Goal: Check status: Check status

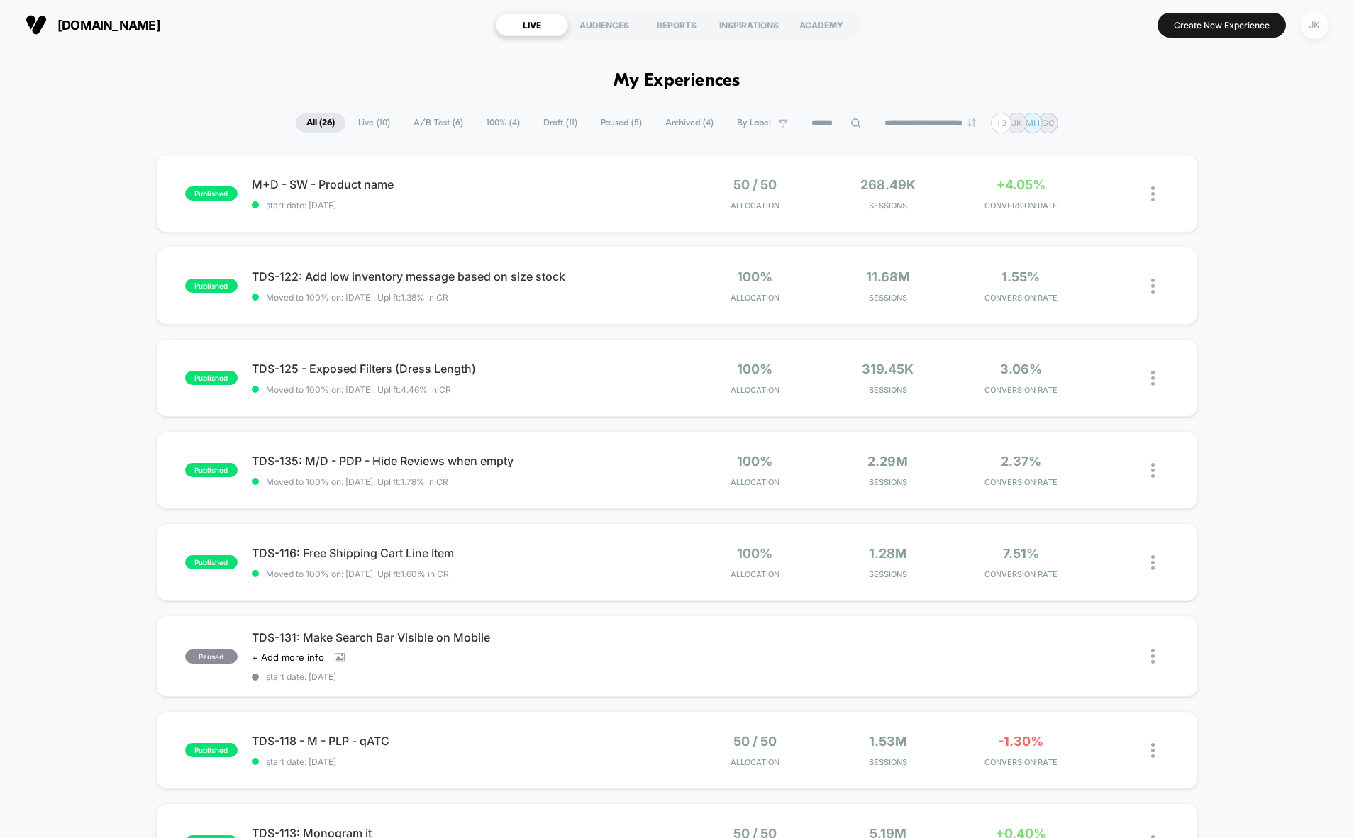
click at [1316, 26] on div "JK" at bounding box center [1315, 25] width 28 height 28
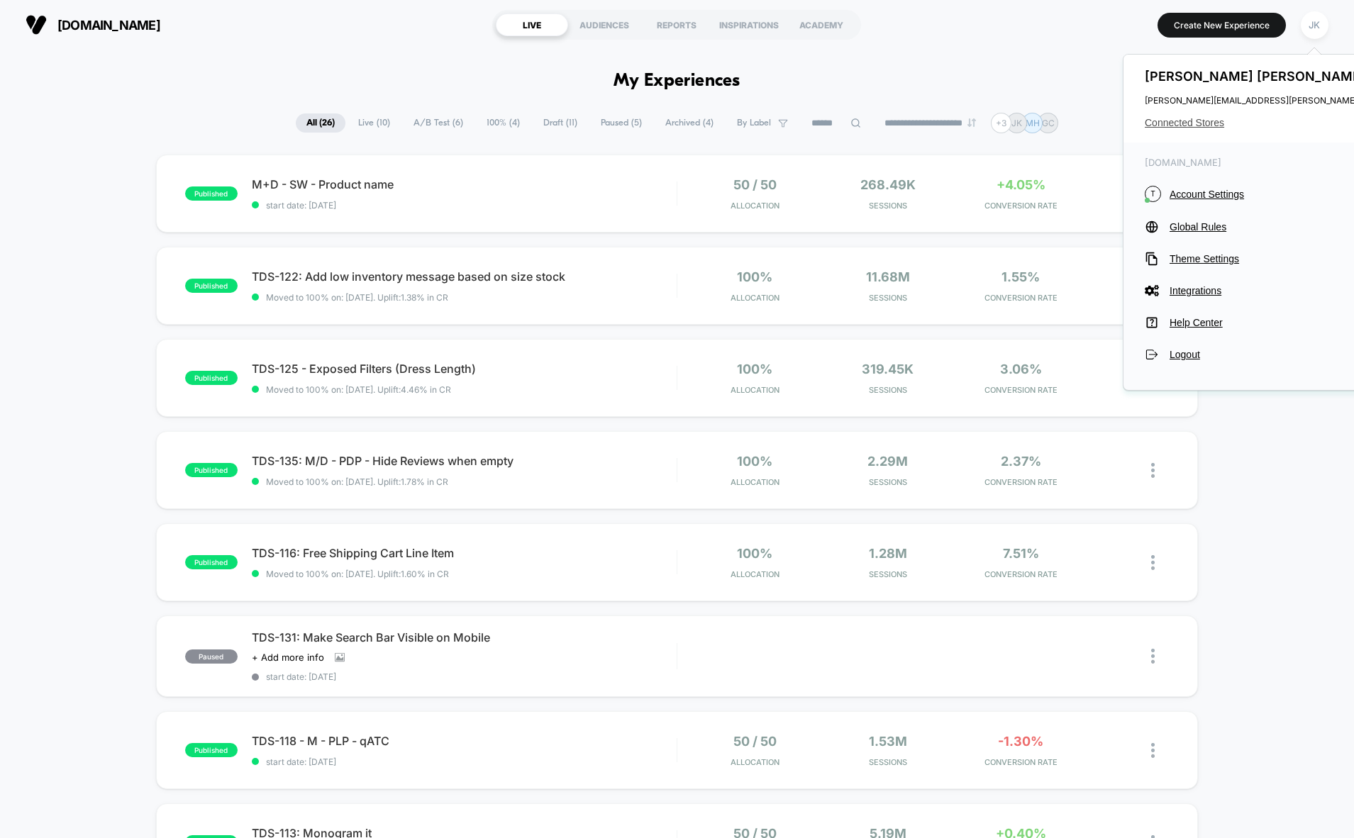
click at [1183, 126] on span "Connected Stores" at bounding box center [1286, 122] width 282 height 11
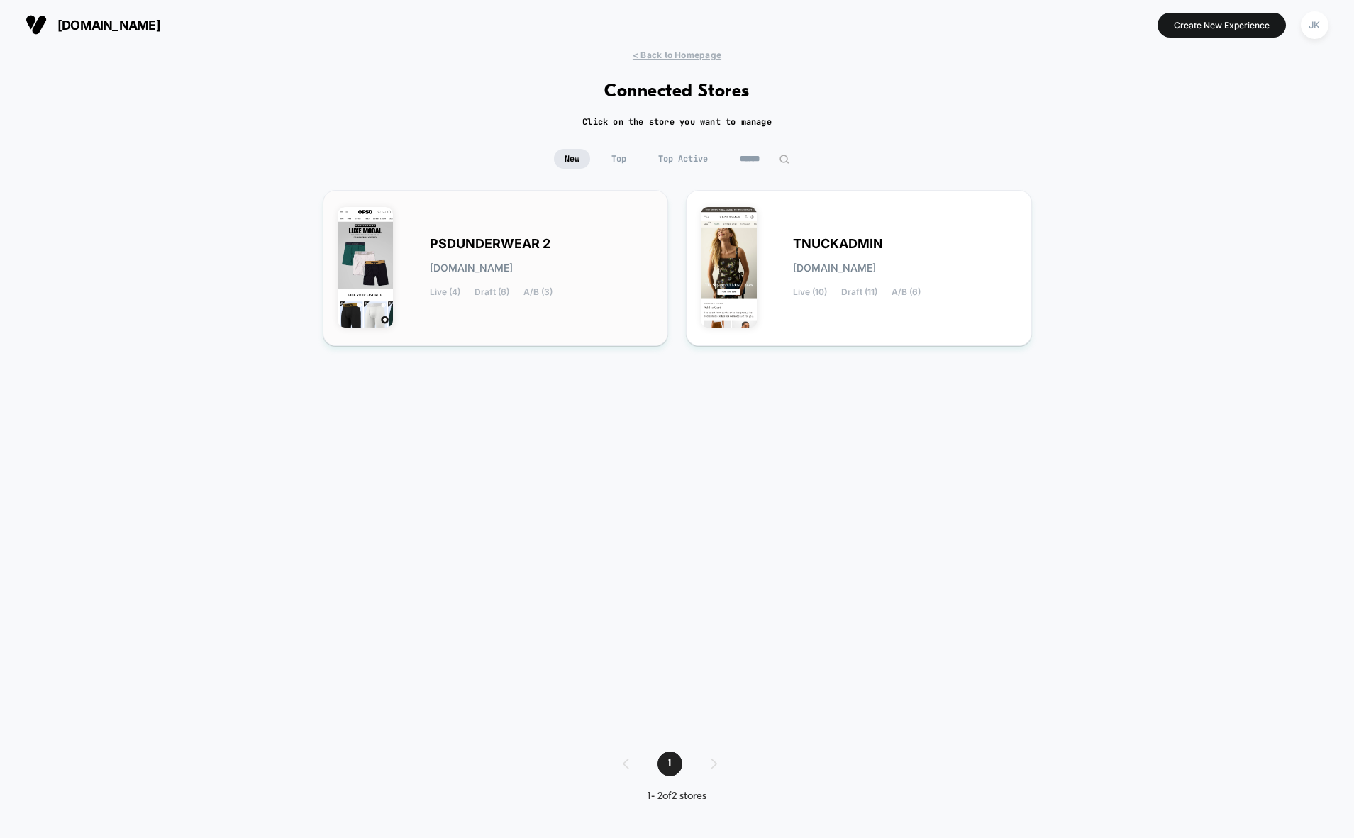
click at [624, 215] on div "PSDUNDERWEAR 2 [DOMAIN_NAME] Live (4) Draft (6) A/B (3)" at bounding box center [496, 268] width 316 height 126
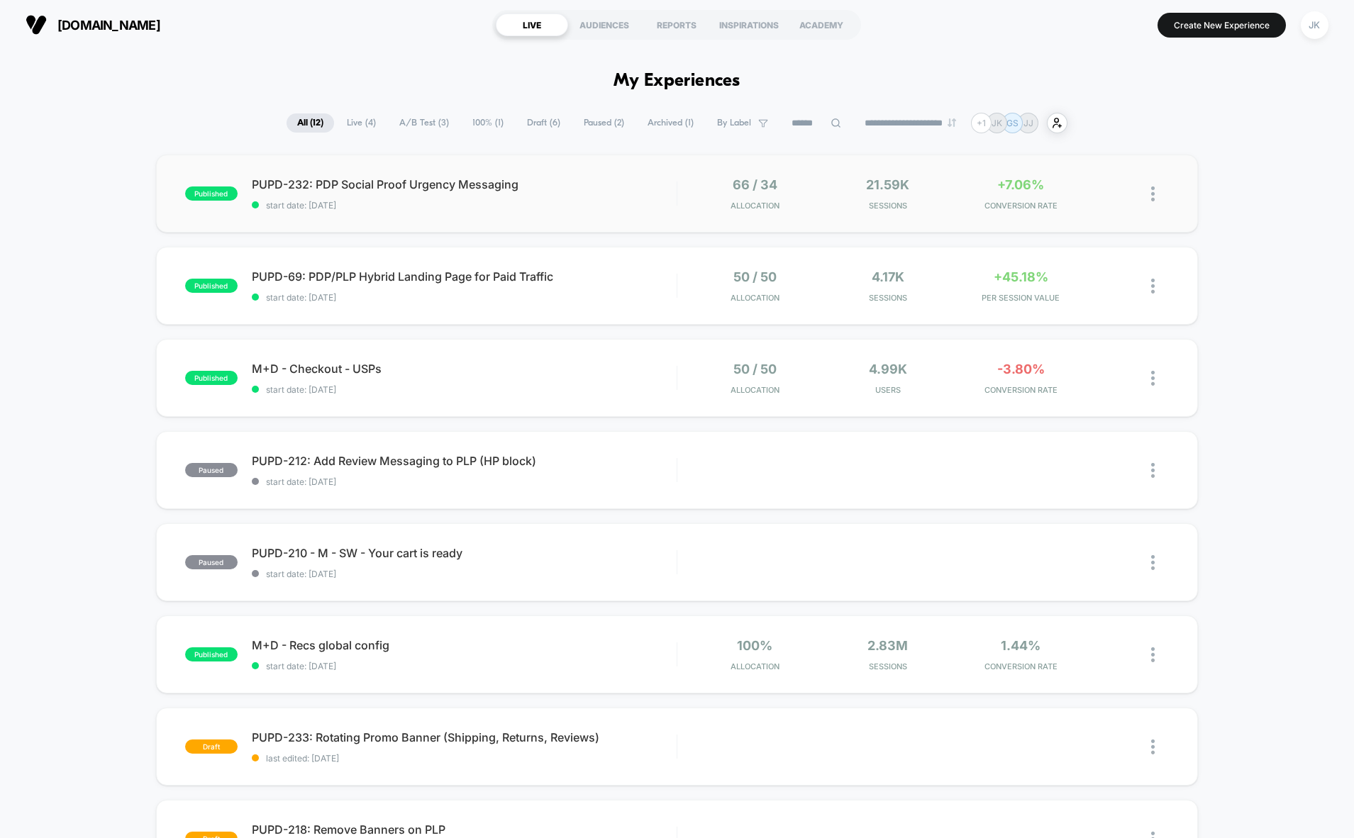
click at [659, 216] on div "published PUPD-232: PDP Social Proof Urgency Messaging start date: [DATE] 66 / …" at bounding box center [677, 194] width 1043 height 78
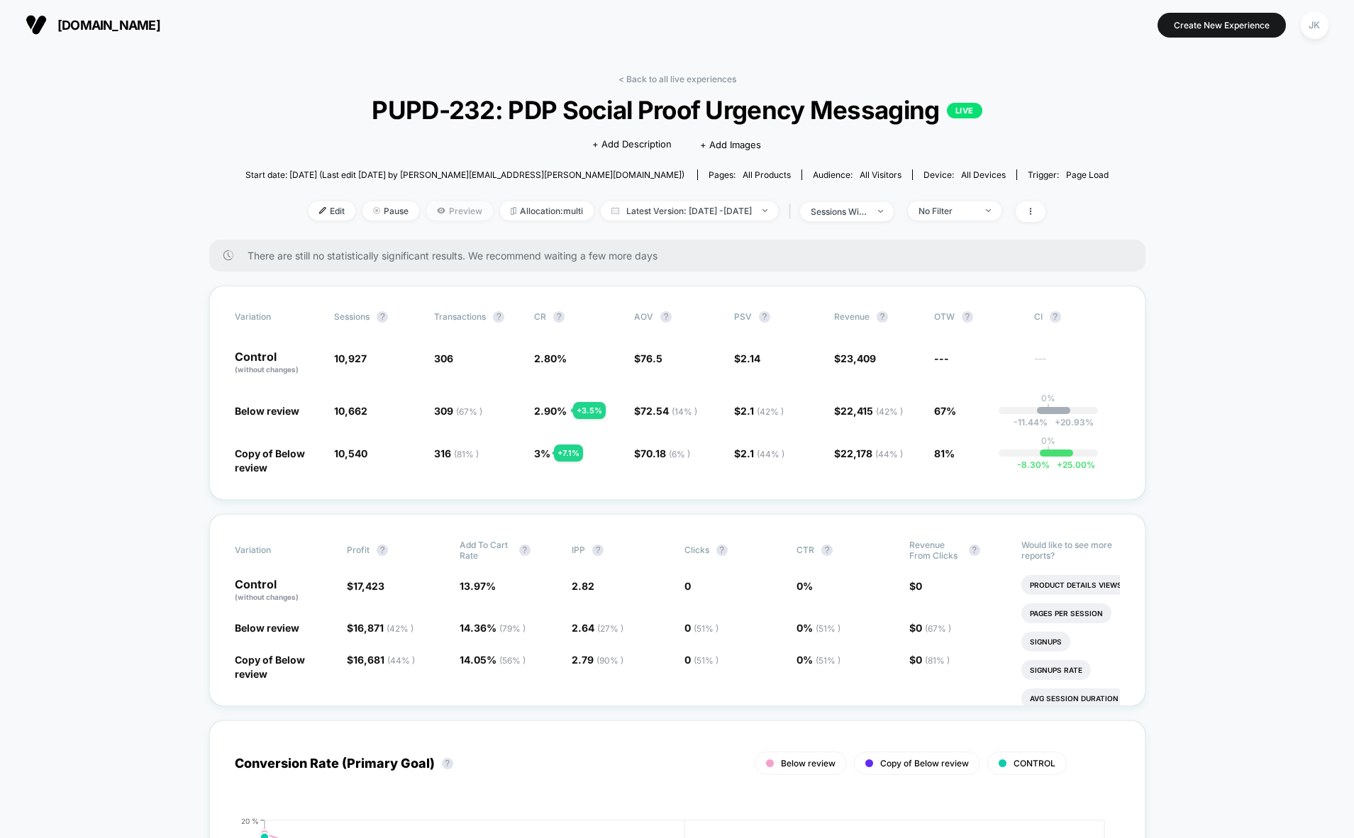
click at [432, 215] on span "Preview" at bounding box center [459, 210] width 67 height 19
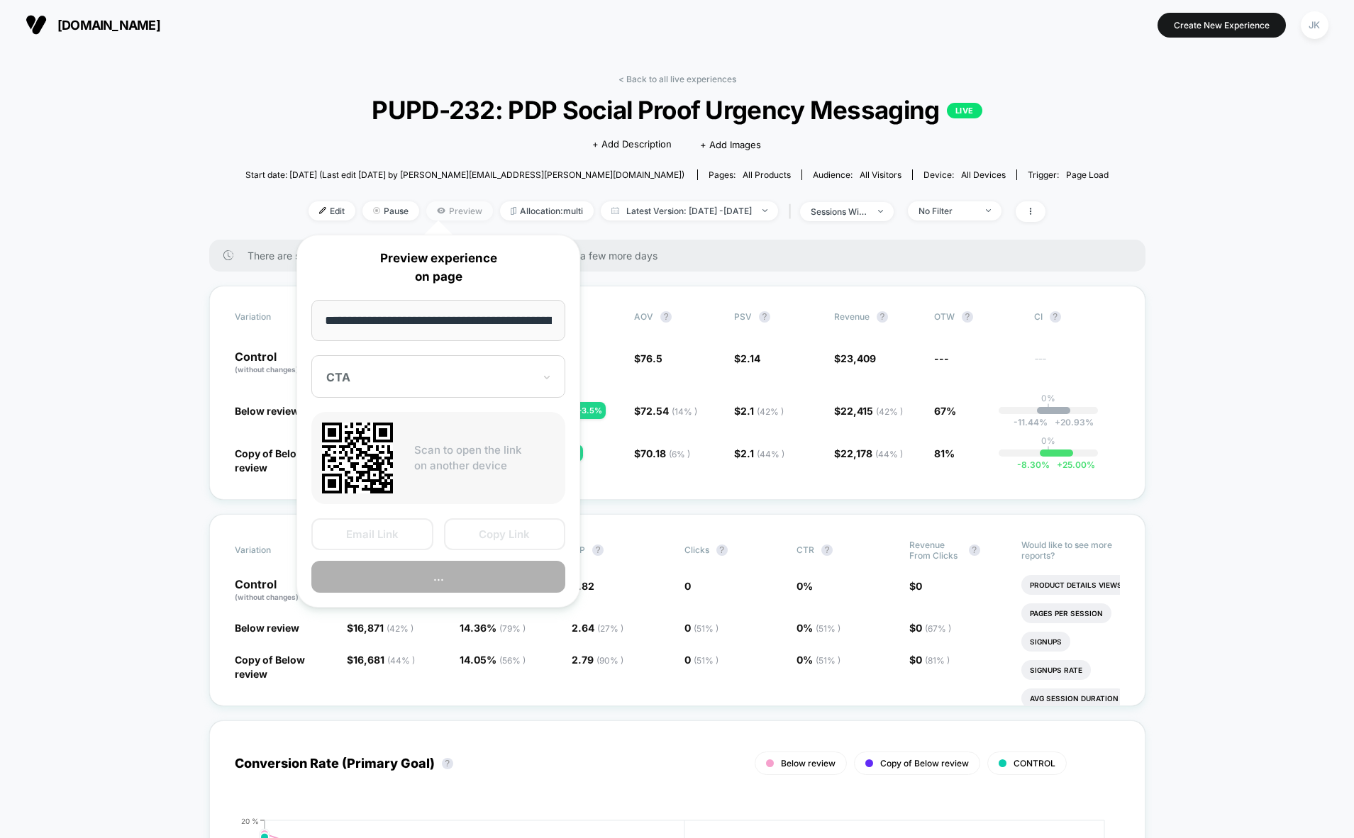
scroll to position [0, 110]
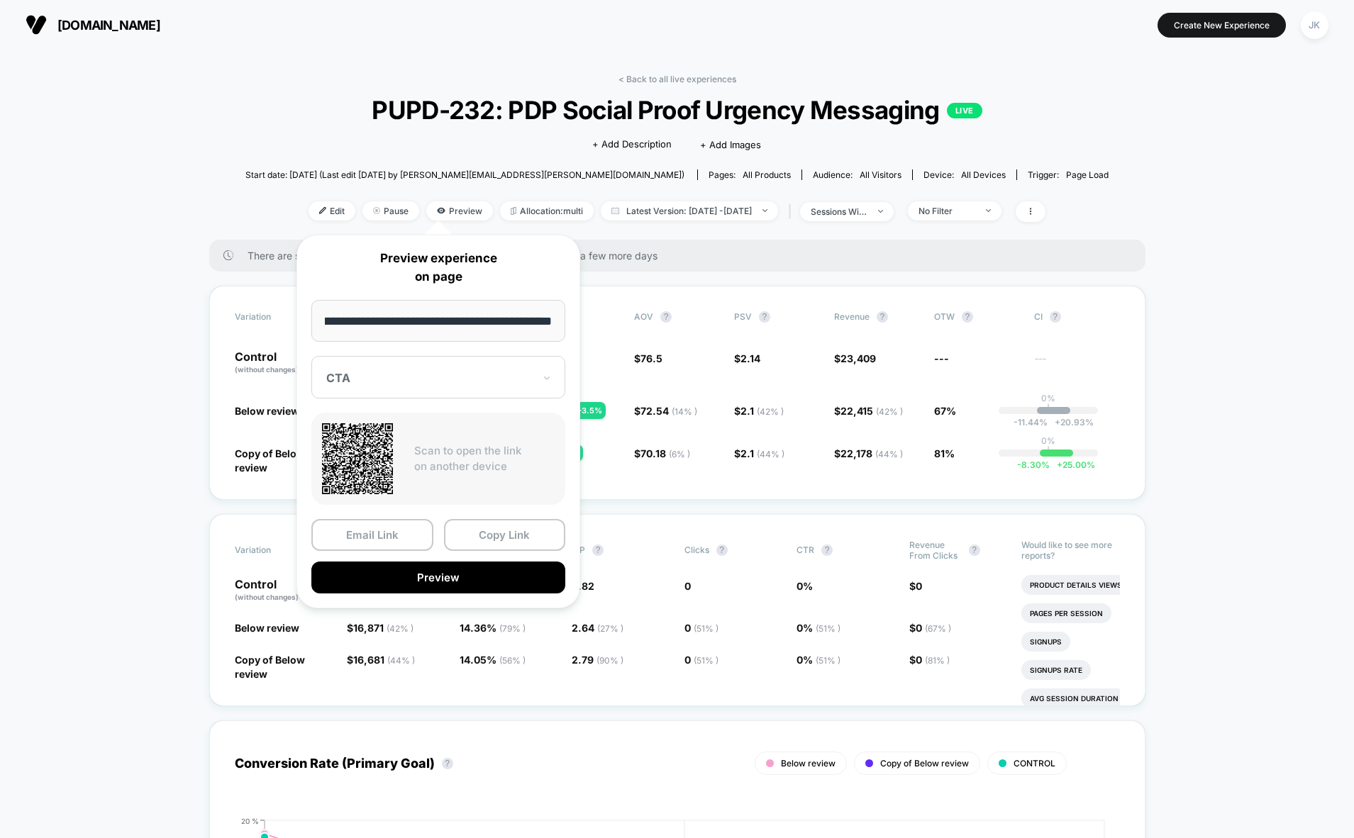
click at [441, 381] on div at bounding box center [429, 378] width 207 height 14
click at [436, 484] on div "Copy of Below review" at bounding box center [438, 478] width 240 height 26
click at [438, 578] on button "Preview" at bounding box center [438, 578] width 254 height 32
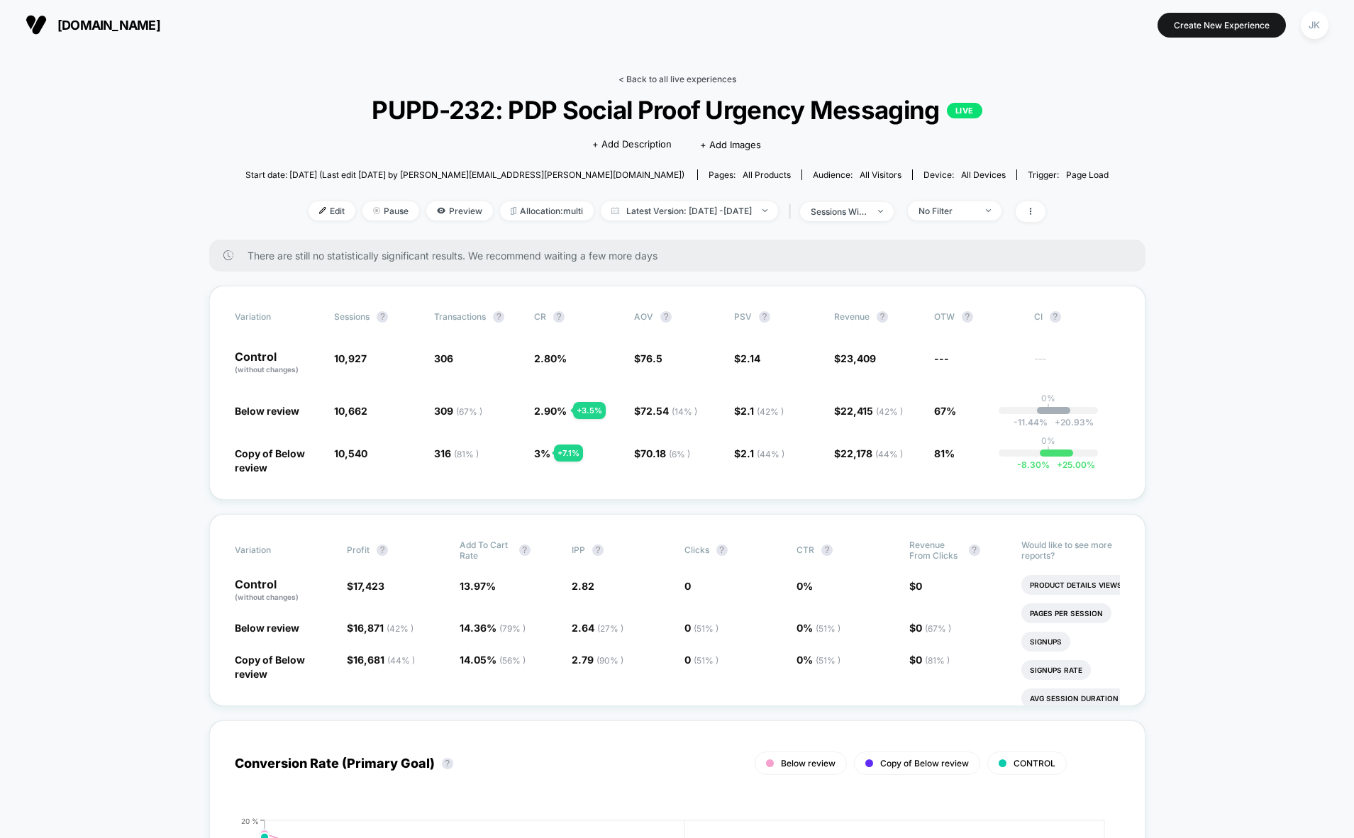
click at [689, 77] on link "< Back to all live experiences" at bounding box center [677, 79] width 118 height 11
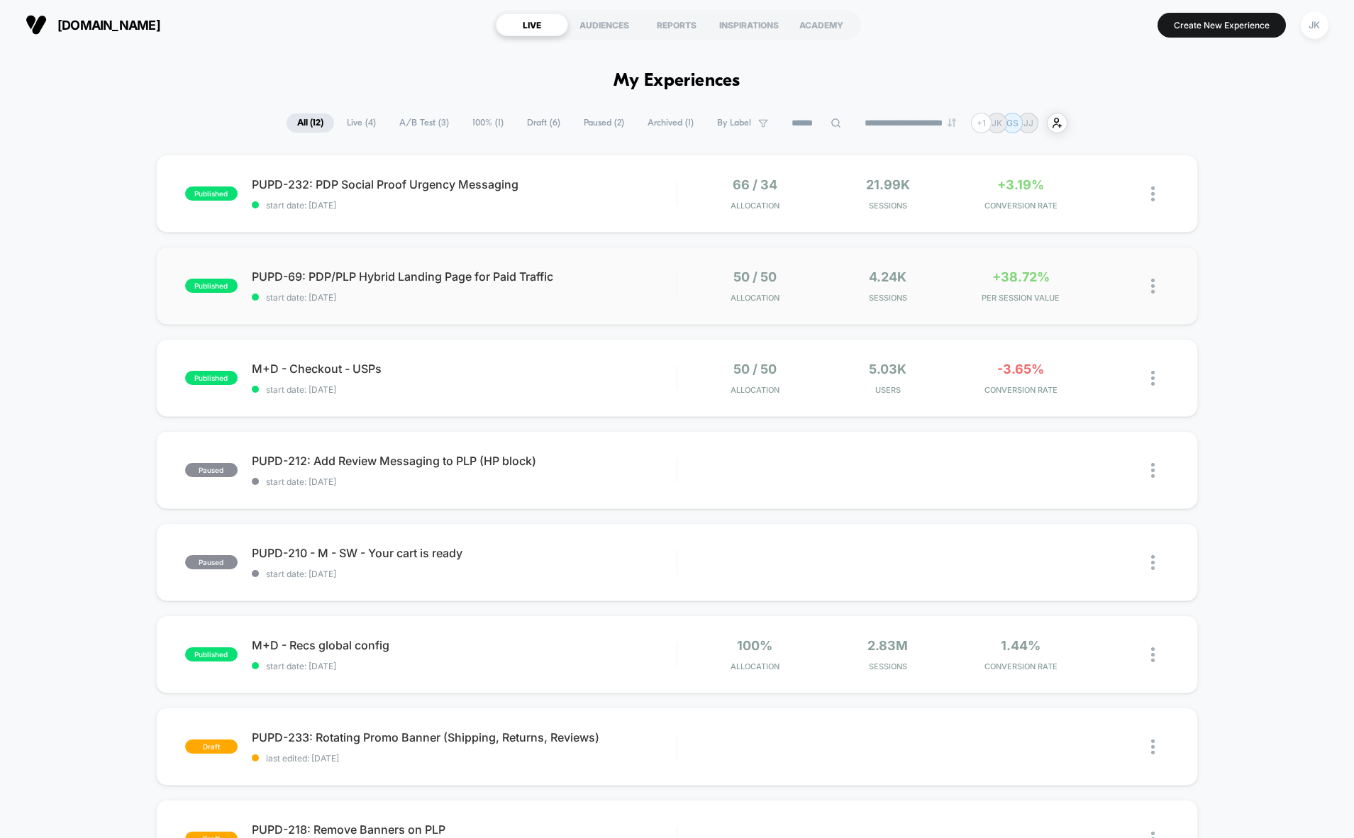
click at [457, 318] on div "published PUPD-69: PDP/PLP Hybrid Landing Page for Paid Traffic start date: [DA…" at bounding box center [677, 286] width 1043 height 78
click at [475, 407] on div "published M+D - Checkout - USPs start date: [DATE] 50 / 50 Allocation 5.03k Use…" at bounding box center [677, 378] width 1043 height 78
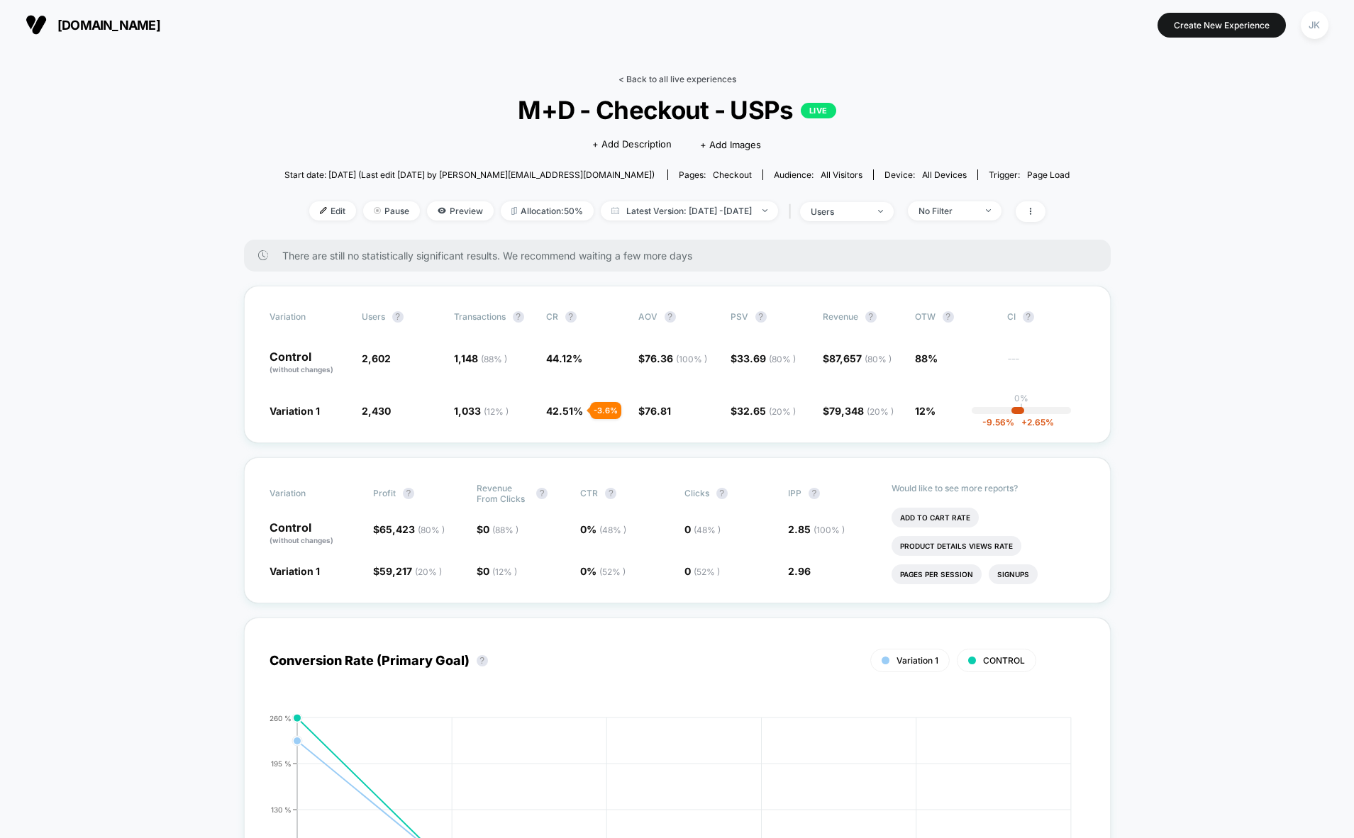
click at [671, 79] on link "< Back to all live experiences" at bounding box center [677, 79] width 118 height 11
